Goal: Task Accomplishment & Management: Manage account settings

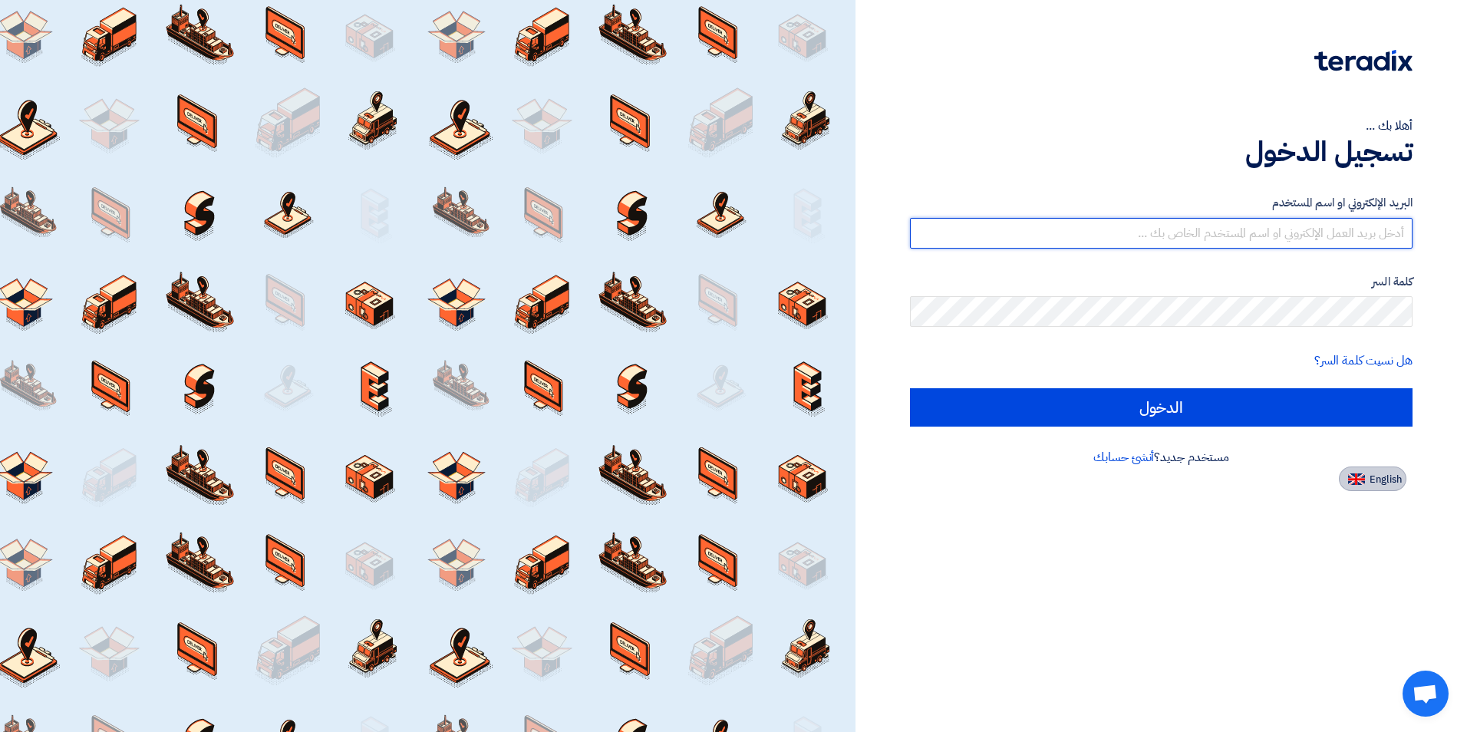
type input "[EMAIL_ADDRESS][DOMAIN_NAME]"
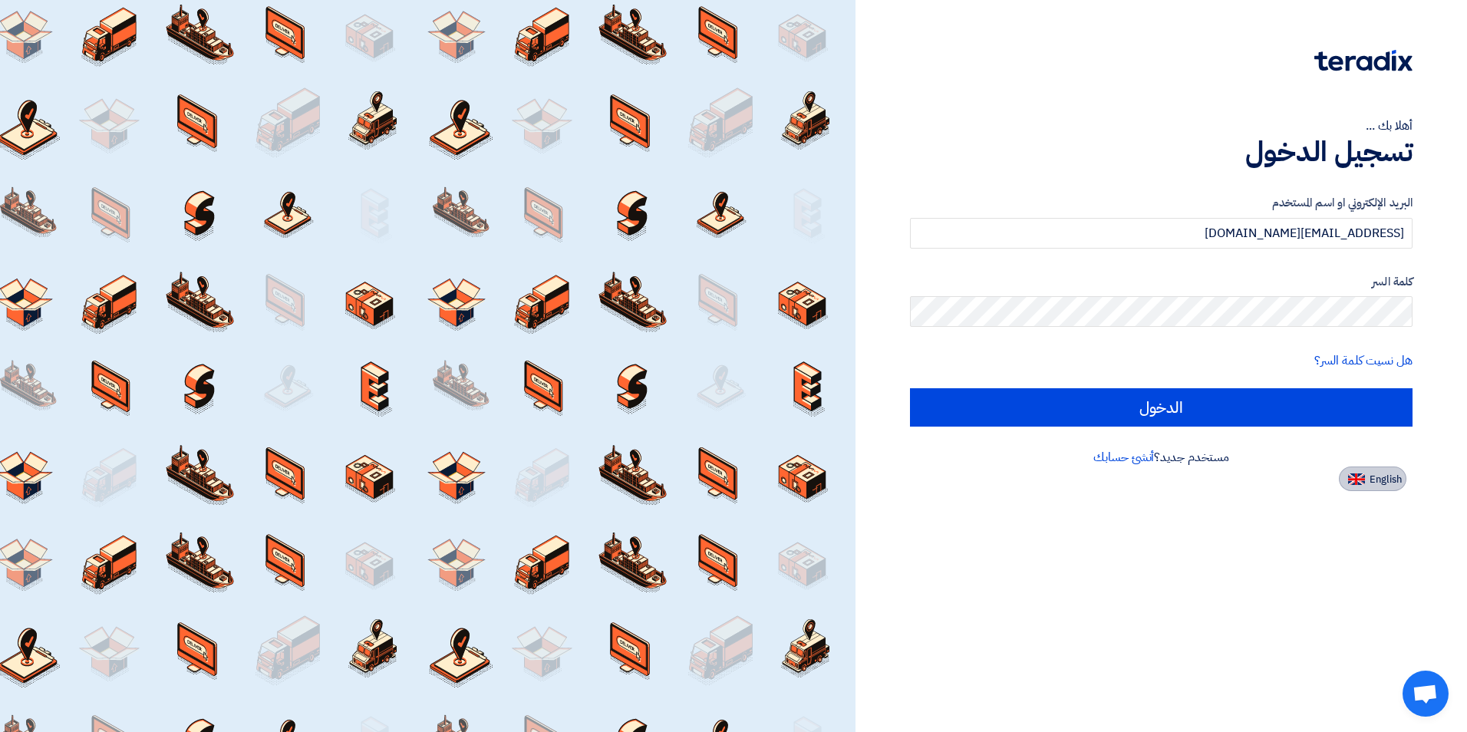
click at [1395, 474] on span "English" at bounding box center [1386, 479] width 32 height 11
type input "Sign in"
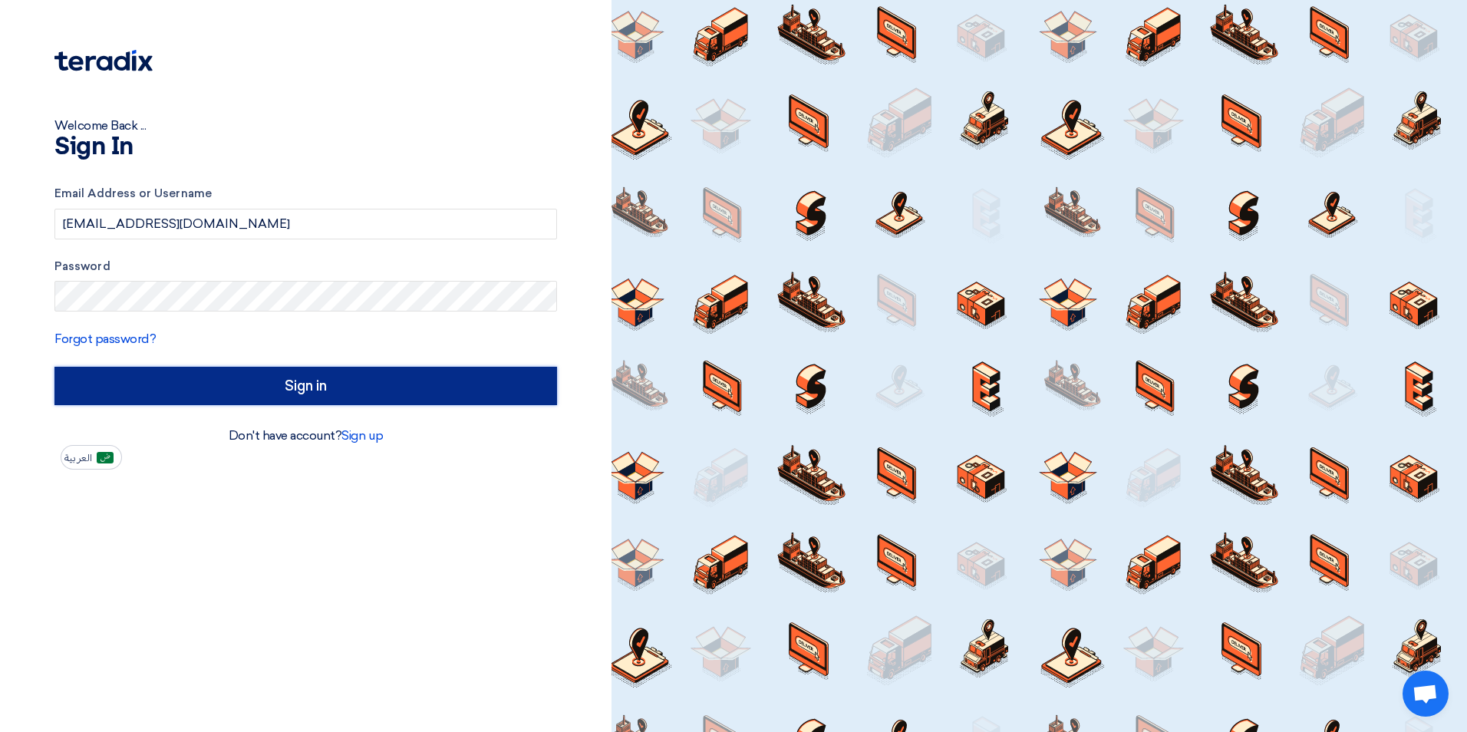
click at [220, 369] on input "Sign in" at bounding box center [305, 386] width 503 height 38
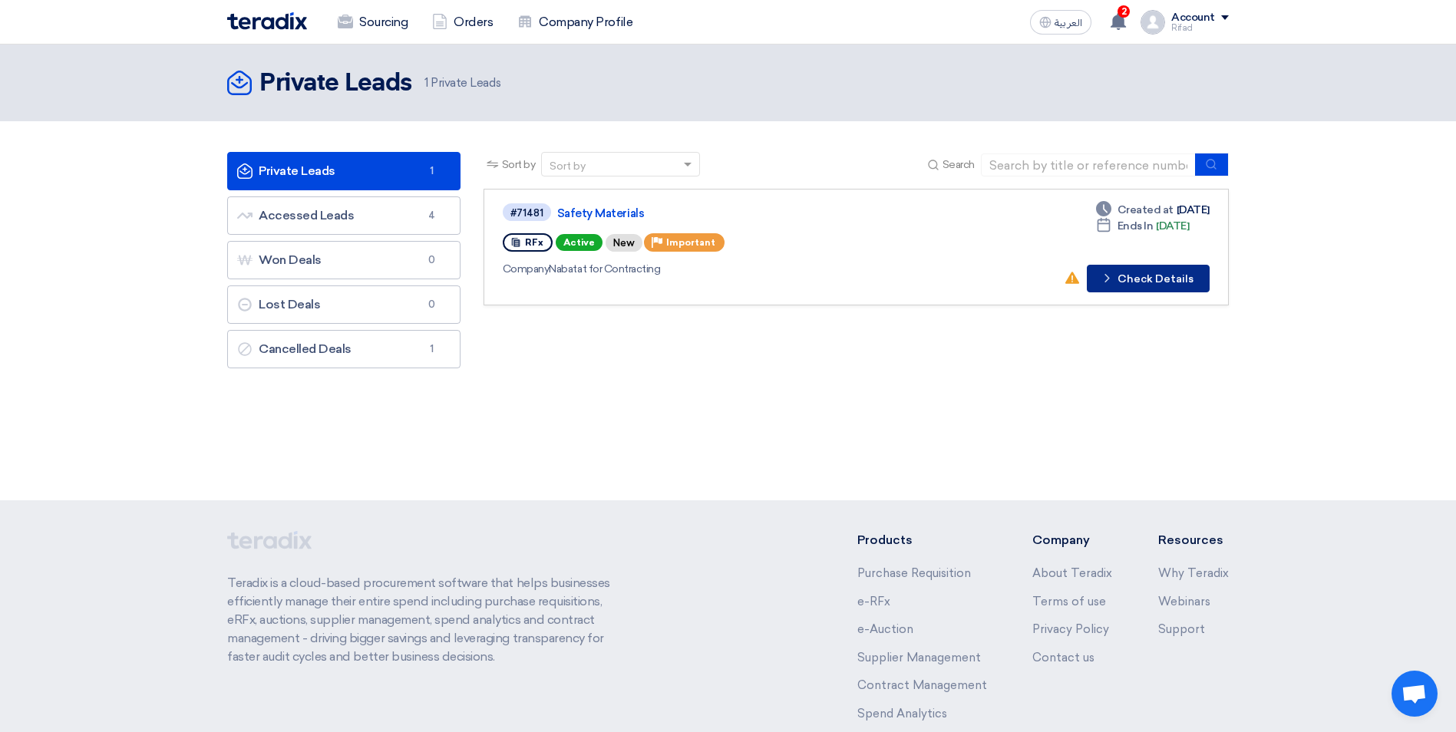
click at [1120, 281] on button "Check details Check Details" at bounding box center [1148, 279] width 123 height 28
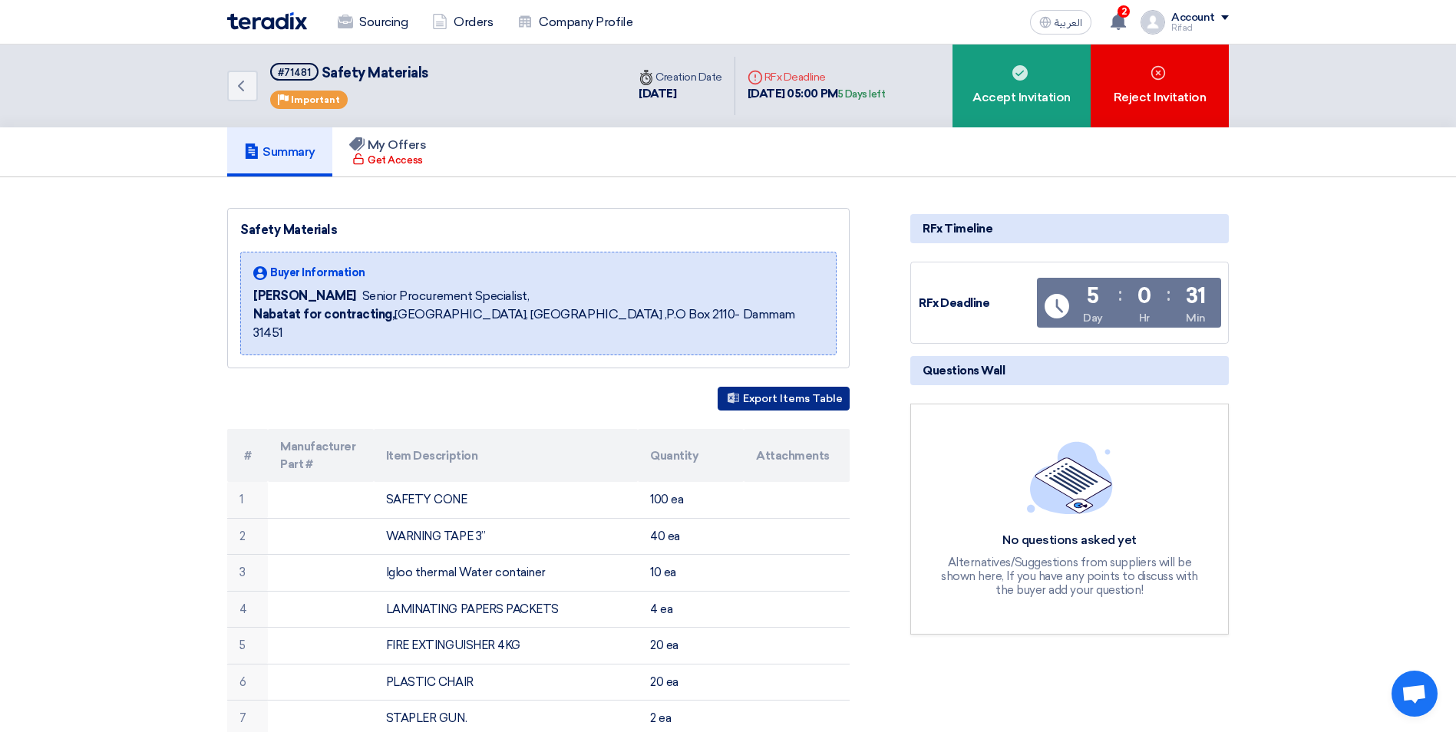
click at [798, 387] on button "Export Items Table" at bounding box center [783, 399] width 132 height 24
drag, startPoint x: 273, startPoint y: 75, endPoint x: 435, endPoint y: 75, distance: 161.9
click at [435, 75] on div "Back #71481 Safety Materials Priority Important" at bounding box center [426, 86] width 399 height 83
copy h5 "#71481 Safety Materials"
click at [246, 90] on icon "Back" at bounding box center [241, 86] width 18 height 18
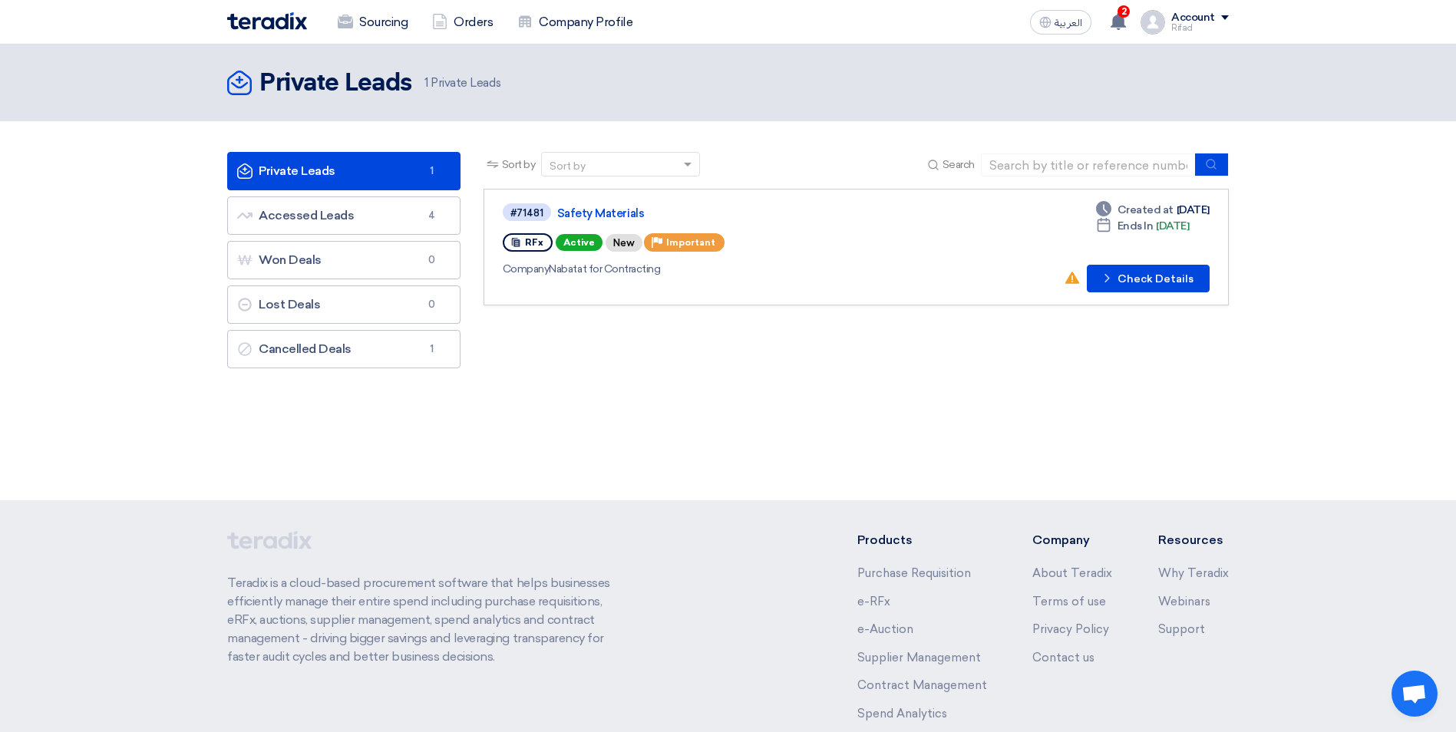
click at [465, 81] on span "1 Private Leads" at bounding box center [462, 83] width 76 height 18
click at [388, 171] on link "Private Leads Private Leads 1" at bounding box center [343, 171] width 233 height 38
click at [399, 231] on link "Accessed Leads Accessed Leads 4" at bounding box center [343, 215] width 233 height 38
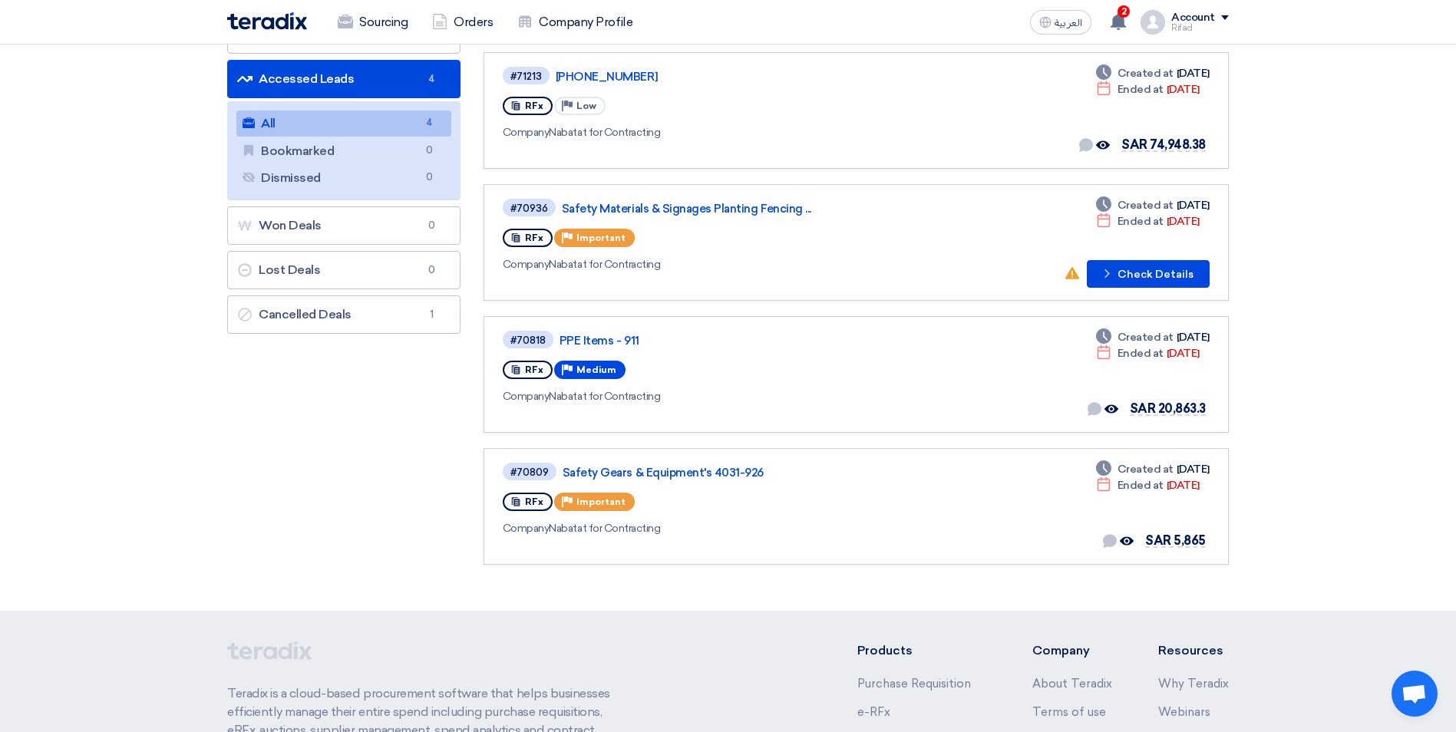
scroll to position [153, 0]
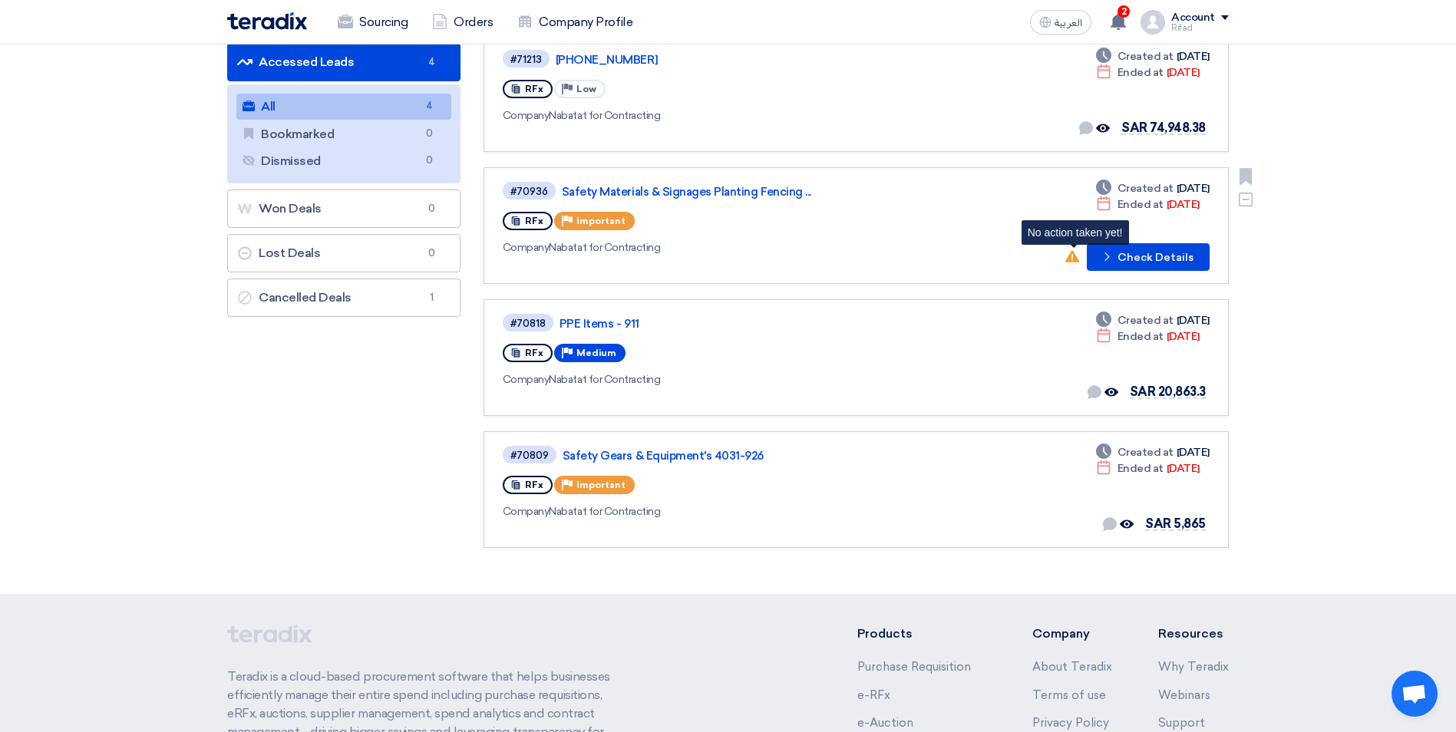
click at [1079, 255] on icon "No action taken yet!" at bounding box center [1072, 256] width 14 height 14
click at [1101, 257] on button "Check details Check Details" at bounding box center [1148, 257] width 123 height 28
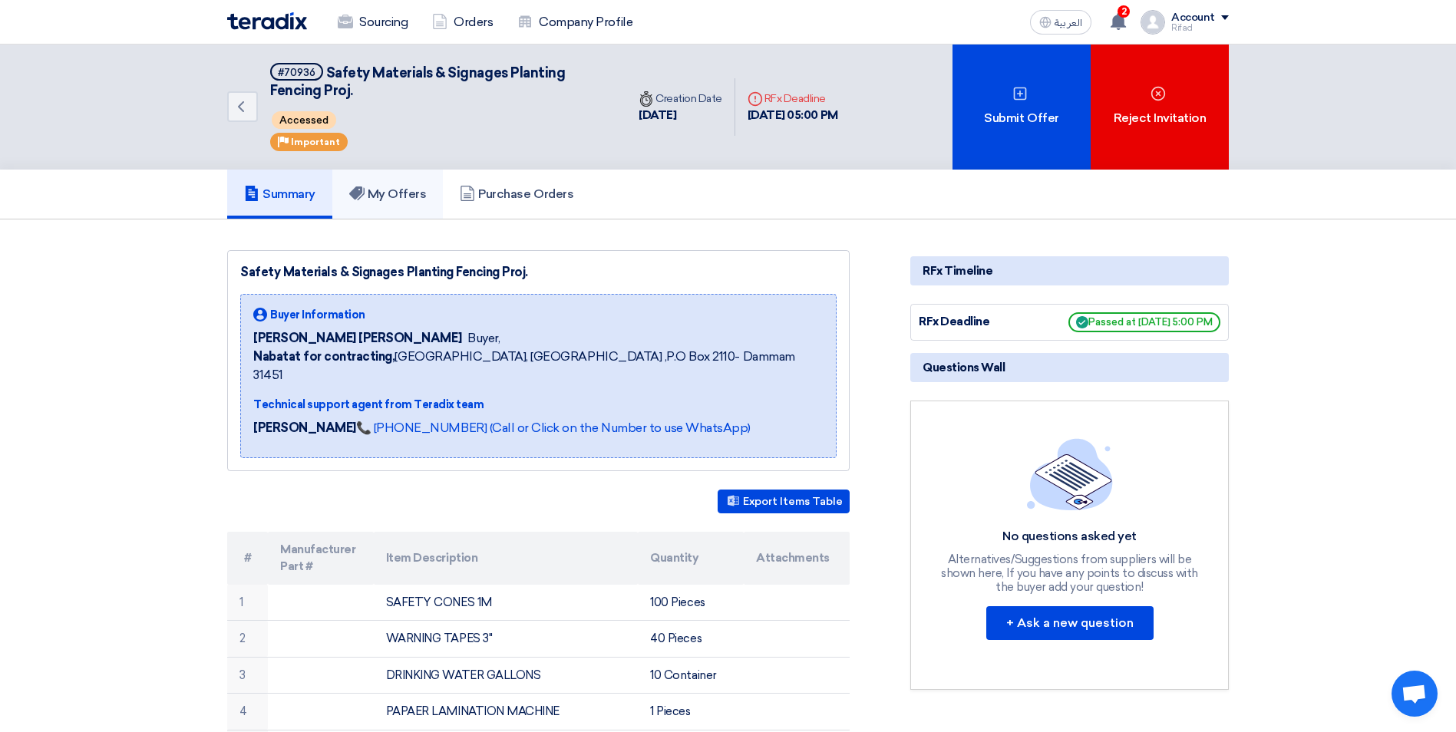
click at [411, 187] on h5 "My Offers" at bounding box center [388, 193] width 78 height 15
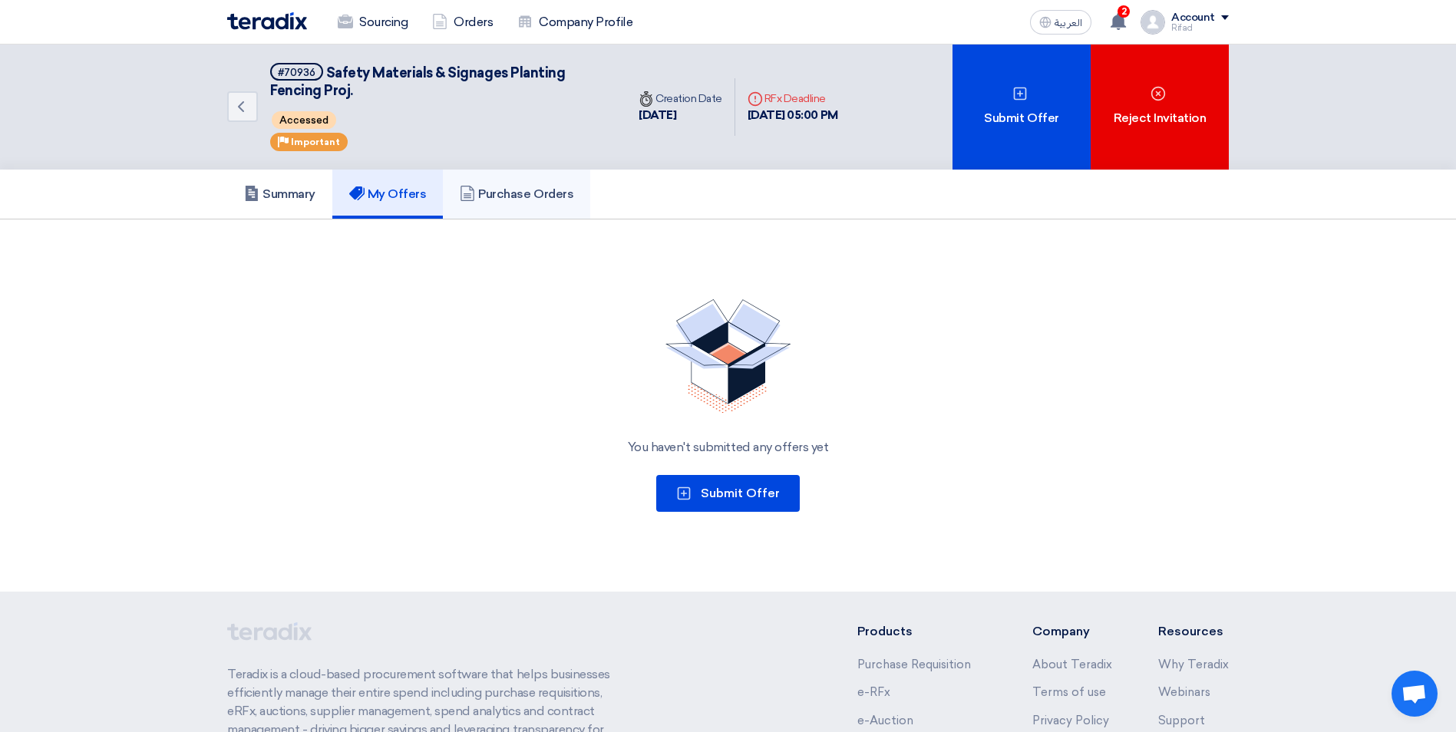
click at [538, 195] on h5 "Purchase Orders" at bounding box center [517, 193] width 114 height 15
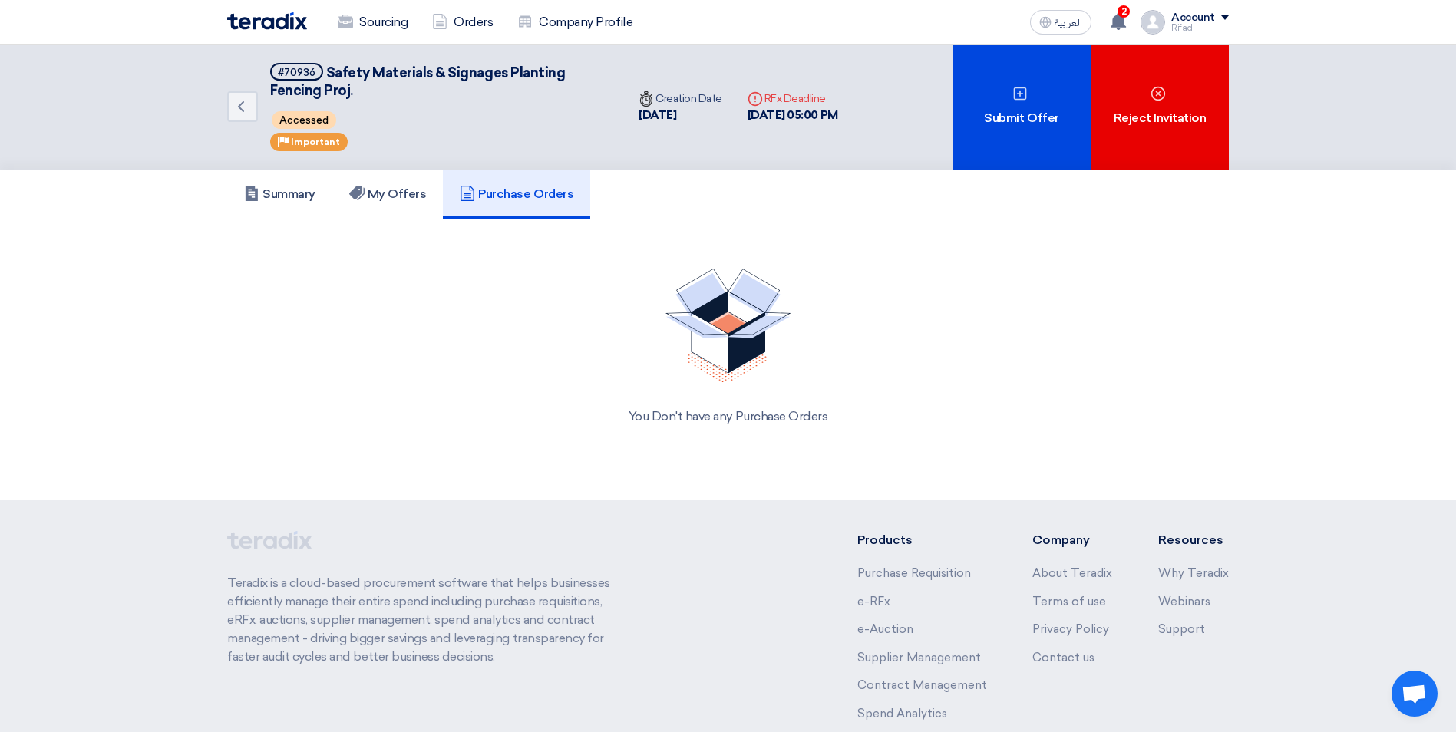
click at [446, 194] on link "Purchase Orders" at bounding box center [516, 194] width 147 height 49
click at [306, 197] on h5 "Summary" at bounding box center [279, 193] width 71 height 15
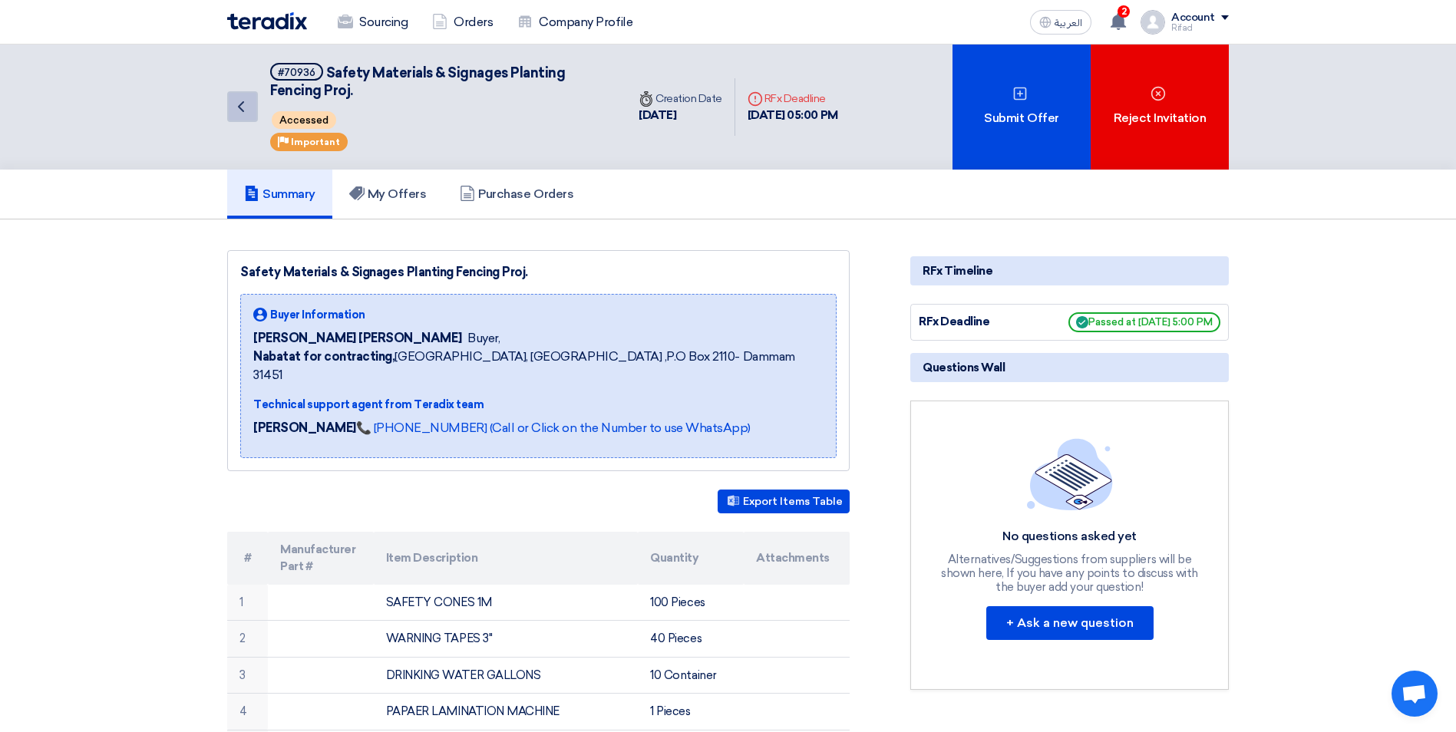
click at [244, 101] on icon "Back" at bounding box center [241, 106] width 18 height 18
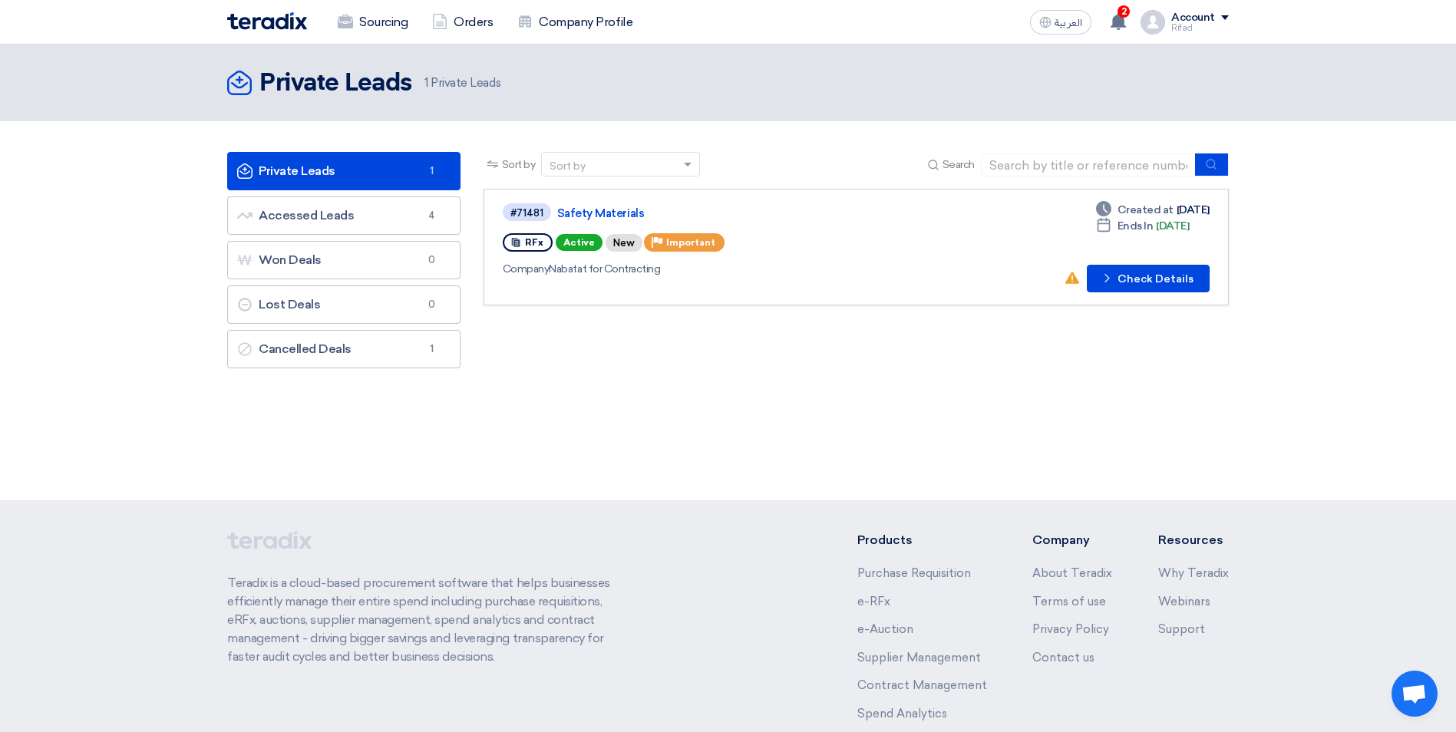
click at [1192, 13] on div "Account" at bounding box center [1193, 18] width 44 height 13
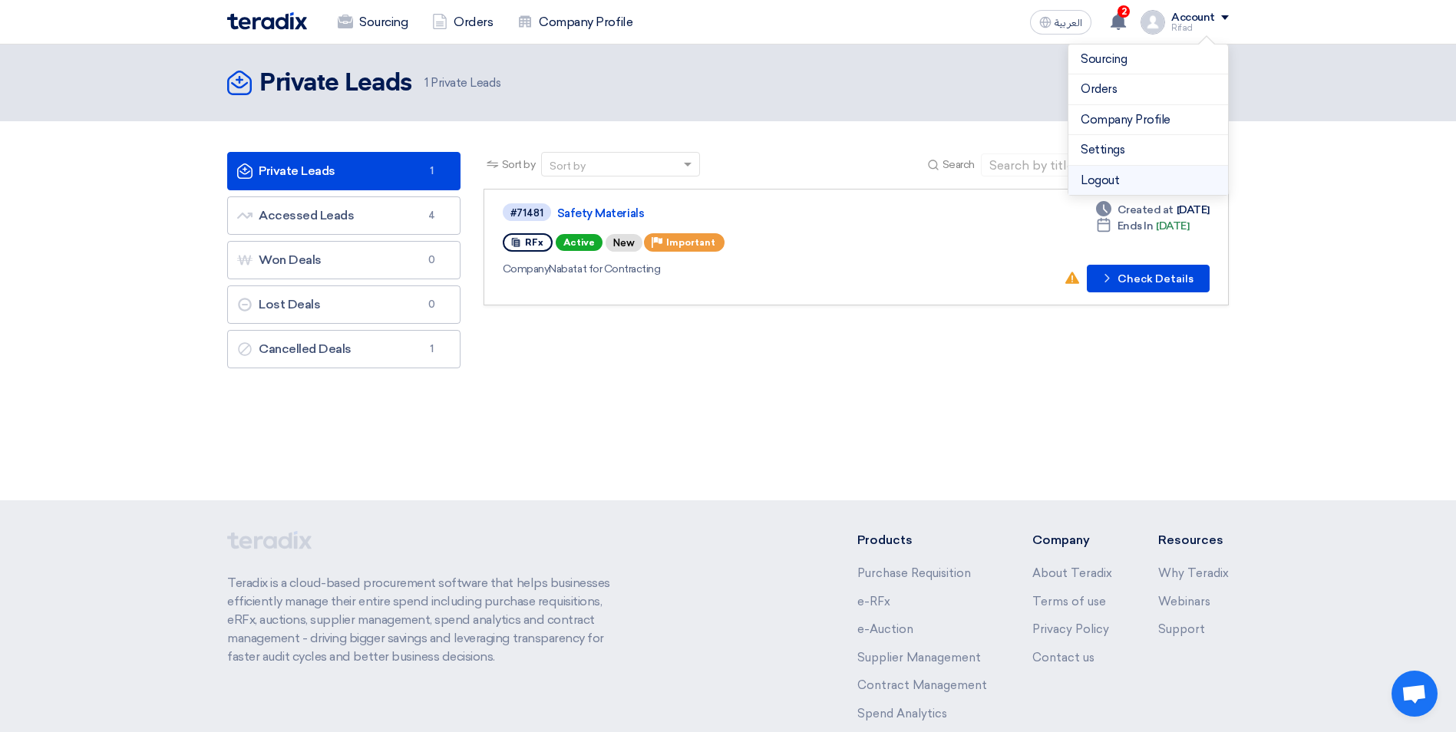
click at [1110, 179] on li "Logout" at bounding box center [1148, 181] width 160 height 30
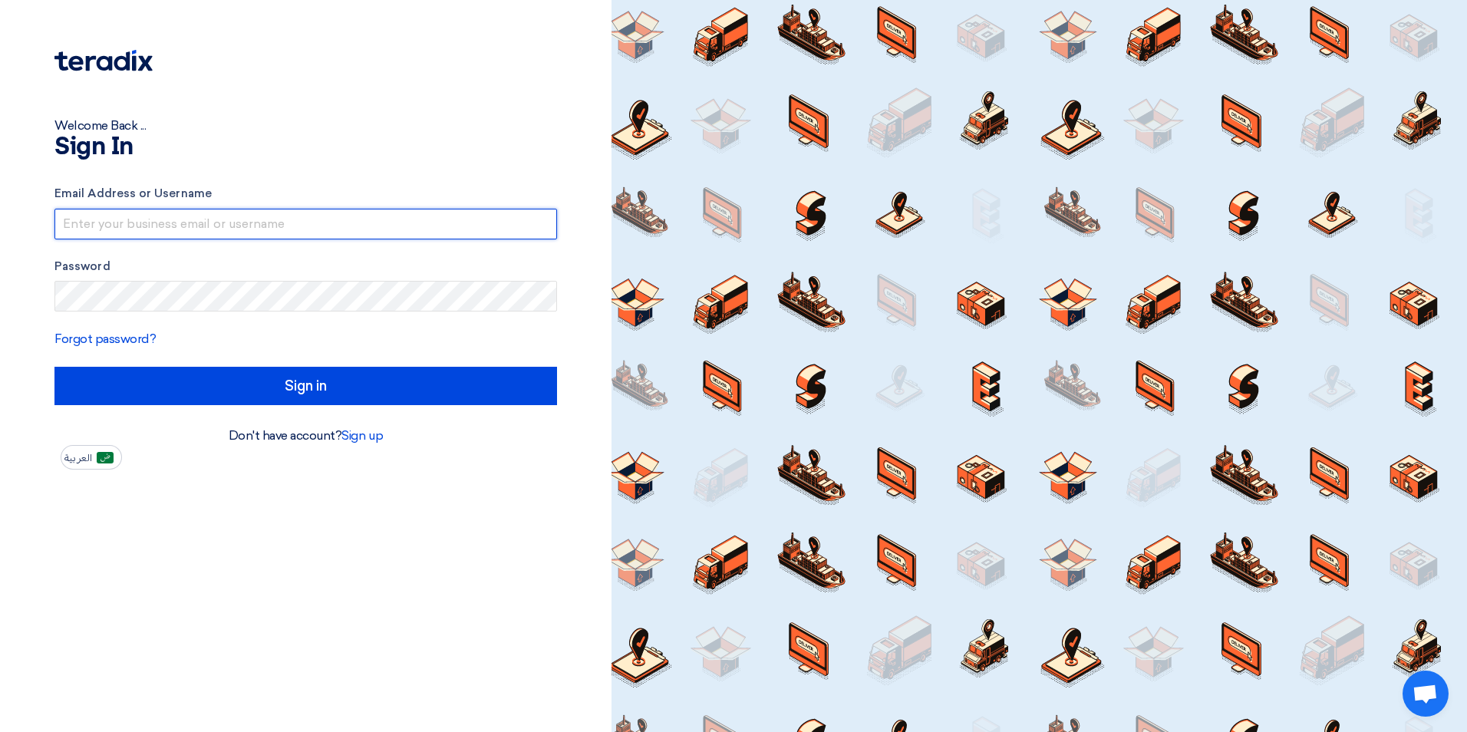
type input "[EMAIL_ADDRESS][DOMAIN_NAME]"
